Goal: Task Accomplishment & Management: Use online tool/utility

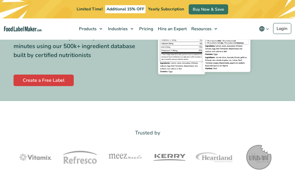
scroll to position [87, 0]
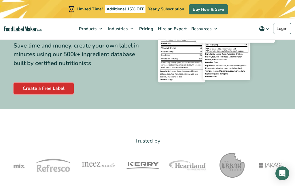
click at [46, 87] on link "Create a Free Label" at bounding box center [44, 89] width 60 height 12
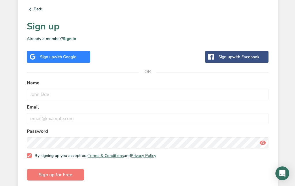
scroll to position [196, 0]
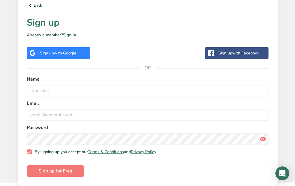
click at [50, 53] on div "Sign up with Google" at bounding box center [58, 53] width 36 height 6
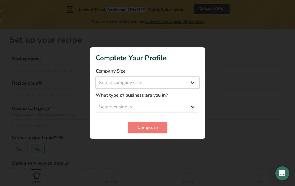
click at [163, 84] on select "Select company size Fewer than 10 Employees 10 to 50 Employees 51 to 500 Employ…" at bounding box center [148, 83] width 104 height 12
select select "1"
click at [96, 77] on select "Select company size Fewer than 10 Employees 10 to 50 Employees 51 to 500 Employ…" at bounding box center [148, 83] width 104 height 12
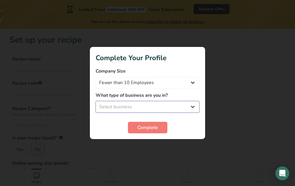
click at [175, 106] on select "Select business Packaged Food Manufacturer Restaurant & Cafe Bakery Meal Plans …" at bounding box center [148, 107] width 104 height 12
select select "1"
click at [96, 101] on select "Select business Packaged Food Manufacturer Restaurant & Cafe Bakery Meal Plans …" at bounding box center [148, 107] width 104 height 12
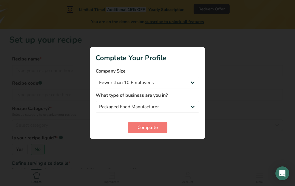
click at [155, 134] on section "Complete Your Profile Company Size Fewer than 10 Employees 10 to 50 Employees 5…" at bounding box center [147, 93] width 115 height 92
click at [153, 132] on button "Complete" at bounding box center [148, 128] width 40 height 12
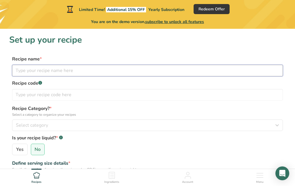
click at [28, 70] on input "text" at bounding box center [147, 71] width 271 height 12
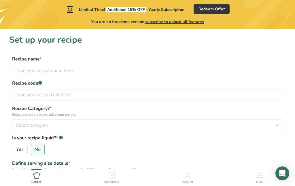
click at [111, 175] on icon at bounding box center [111, 175] width 7 height 7
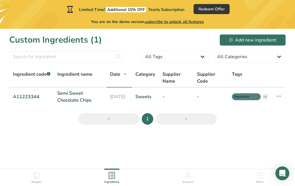
click at [38, 177] on icon at bounding box center [36, 175] width 7 height 7
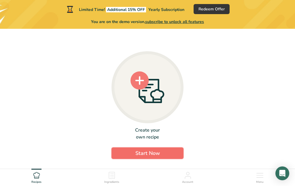
click at [134, 149] on button "Start Now" at bounding box center [148, 154] width 72 height 12
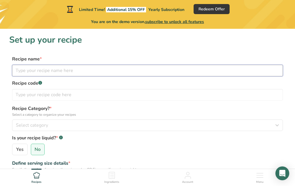
click at [53, 70] on input "text" at bounding box center [147, 71] width 271 height 12
type input "Tepung Bumbu Marinasi"
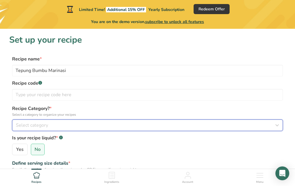
click at [44, 128] on span "Select category" at bounding box center [32, 125] width 32 height 7
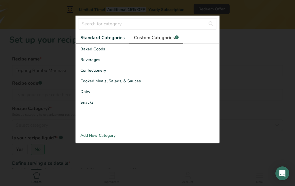
click at [143, 40] on span "Custom Categories .a-a{fill:#347362;}.b-a{fill:#fff;}" at bounding box center [156, 37] width 45 height 7
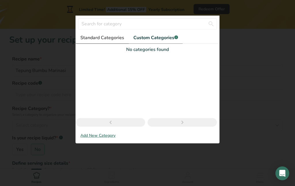
click at [104, 39] on span "Standard Categories" at bounding box center [102, 37] width 44 height 7
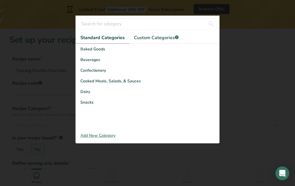
click at [102, 137] on div "Add New Category" at bounding box center [148, 136] width 144 height 6
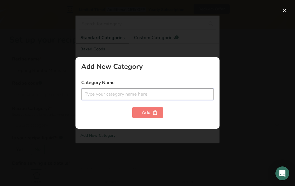
click at [116, 95] on input "text" at bounding box center [147, 95] width 133 height 12
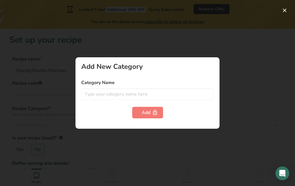
click at [134, 39] on div at bounding box center [147, 93] width 295 height 186
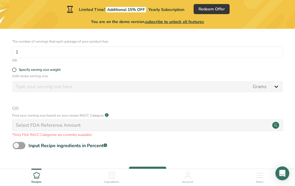
scroll to position [172, 0]
